Goal: Task Accomplishment & Management: Complete application form

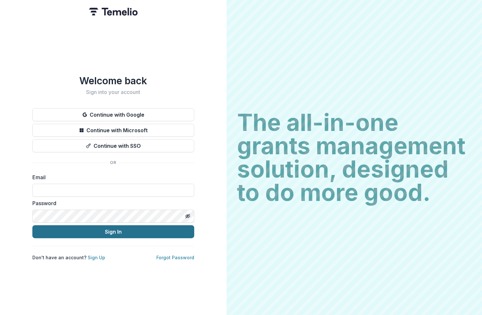
type input "**********"
click at [107, 226] on button "Sign In" at bounding box center [113, 231] width 162 height 13
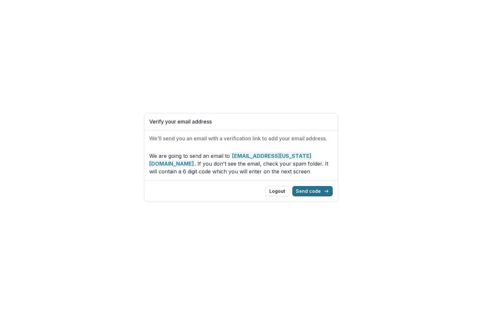
click at [317, 191] on button "Send code" at bounding box center [312, 191] width 40 height 10
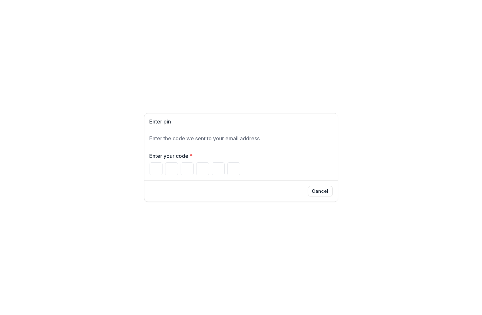
click at [150, 175] on div "Enter your code *" at bounding box center [240, 164] width 193 height 34
click at [157, 166] on input "Please enter your pin code" at bounding box center [155, 168] width 13 height 13
paste input "Please enter your pin code"
click at [157, 166] on input "Please enter your pin code" at bounding box center [155, 168] width 13 height 13
paste input "Please enter your pin code"
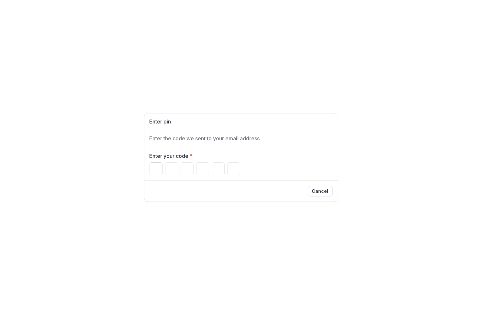
click at [154, 168] on input "Please enter your pin code" at bounding box center [155, 168] width 13 height 13
type input "*"
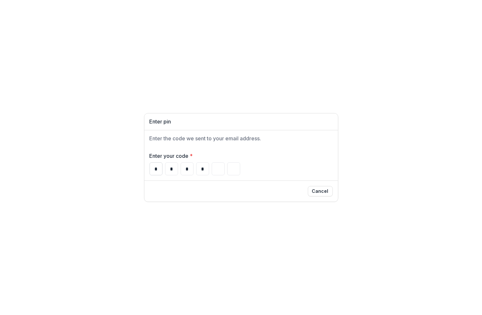
type input "*"
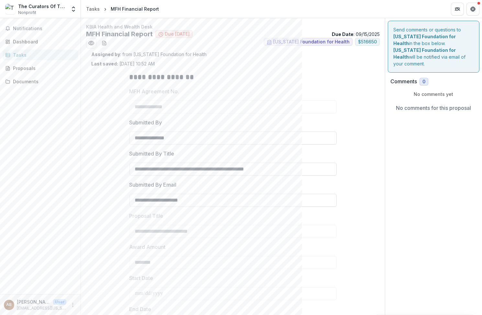
drag, startPoint x: 387, startPoint y: 136, endPoint x: 392, endPoint y: 115, distance: 21.2
click at [392, 115] on div "Send comments or questions to Missouri Foundation for Health in the box below. …" at bounding box center [433, 243] width 97 height 450
drag, startPoint x: 421, startPoint y: 151, endPoint x: 405, endPoint y: 122, distance: 32.7
click at [405, 122] on div "Send comments or questions to Missouri Foundation for Health in the box below. …" at bounding box center [433, 243] width 97 height 450
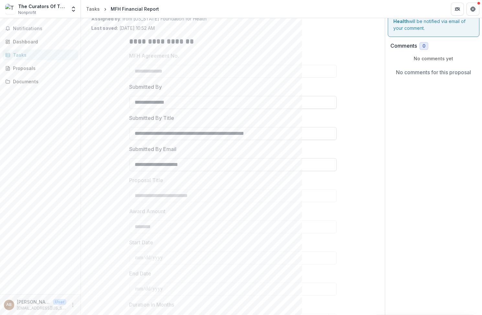
scroll to position [153, 0]
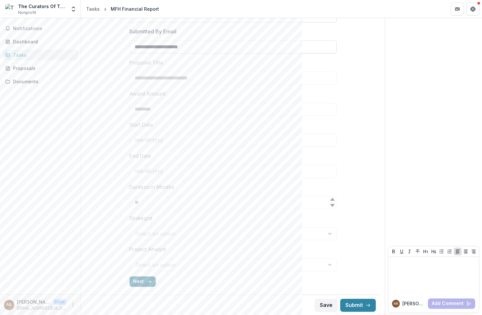
click at [141, 280] on button "Next" at bounding box center [142, 281] width 26 height 10
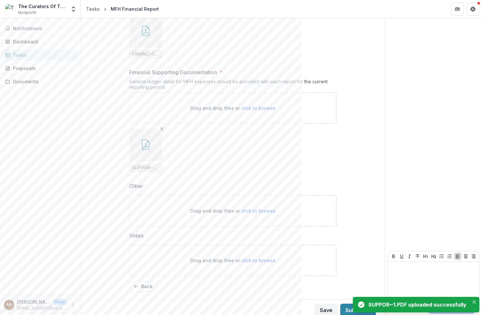
scroll to position [356, 0]
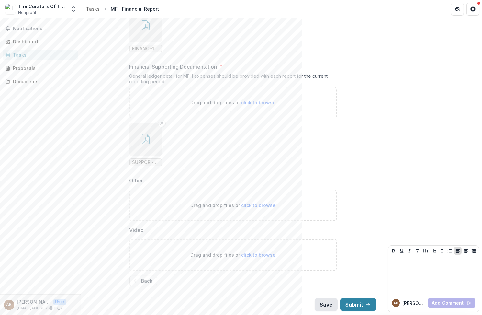
click at [321, 304] on button "Save" at bounding box center [326, 304] width 23 height 13
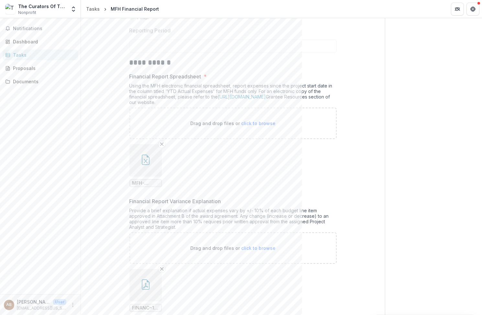
scroll to position [0, 0]
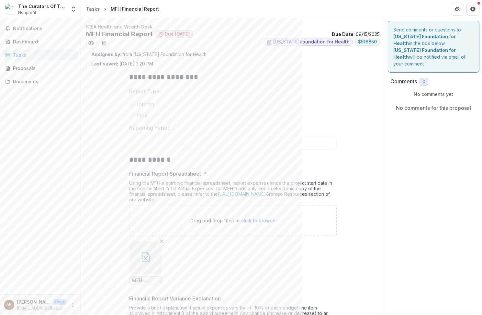
drag, startPoint x: 427, startPoint y: 157, endPoint x: 401, endPoint y: 123, distance: 43.0
click at [93, 41] on icon "Preview 0abdab39-8382-4530-8518-ddffd38b51bf.pdf" at bounding box center [91, 43] width 6 height 6
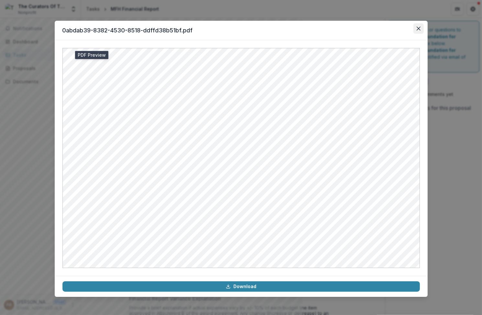
click at [416, 27] on icon "Close" at bounding box center [418, 29] width 4 height 4
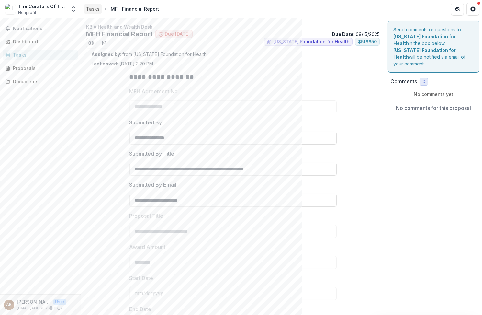
click at [89, 9] on div "Tasks" at bounding box center [93, 9] width 14 height 7
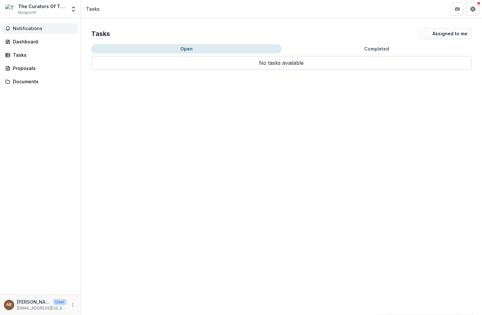
click at [25, 29] on span "Notifications" at bounding box center [44, 29] width 62 height 6
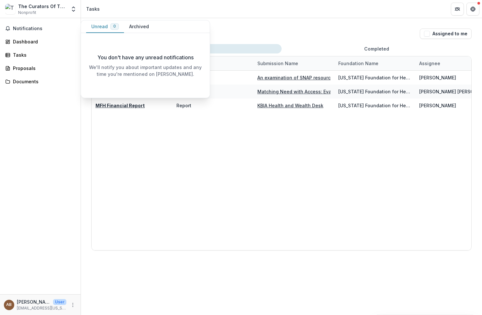
click at [29, 8] on div "The Curators Of The [GEOGRAPHIC_DATA][US_STATE]" at bounding box center [42, 6] width 48 height 7
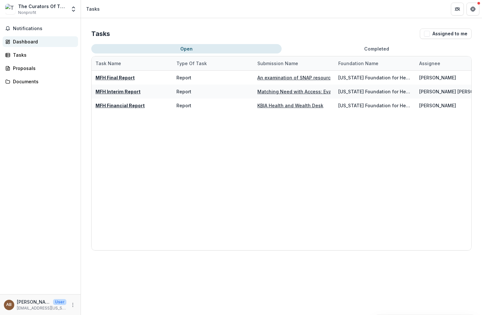
click at [24, 39] on div "Dashboard" at bounding box center [43, 41] width 60 height 7
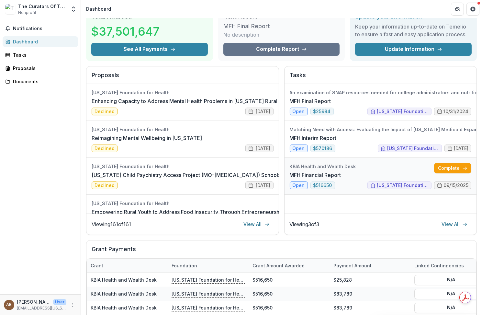
click at [310, 171] on link "MFH Financial Report" at bounding box center [315, 175] width 51 height 8
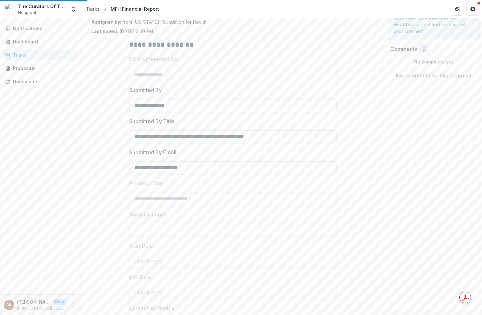
type input "********"
